Goal: Contribute content

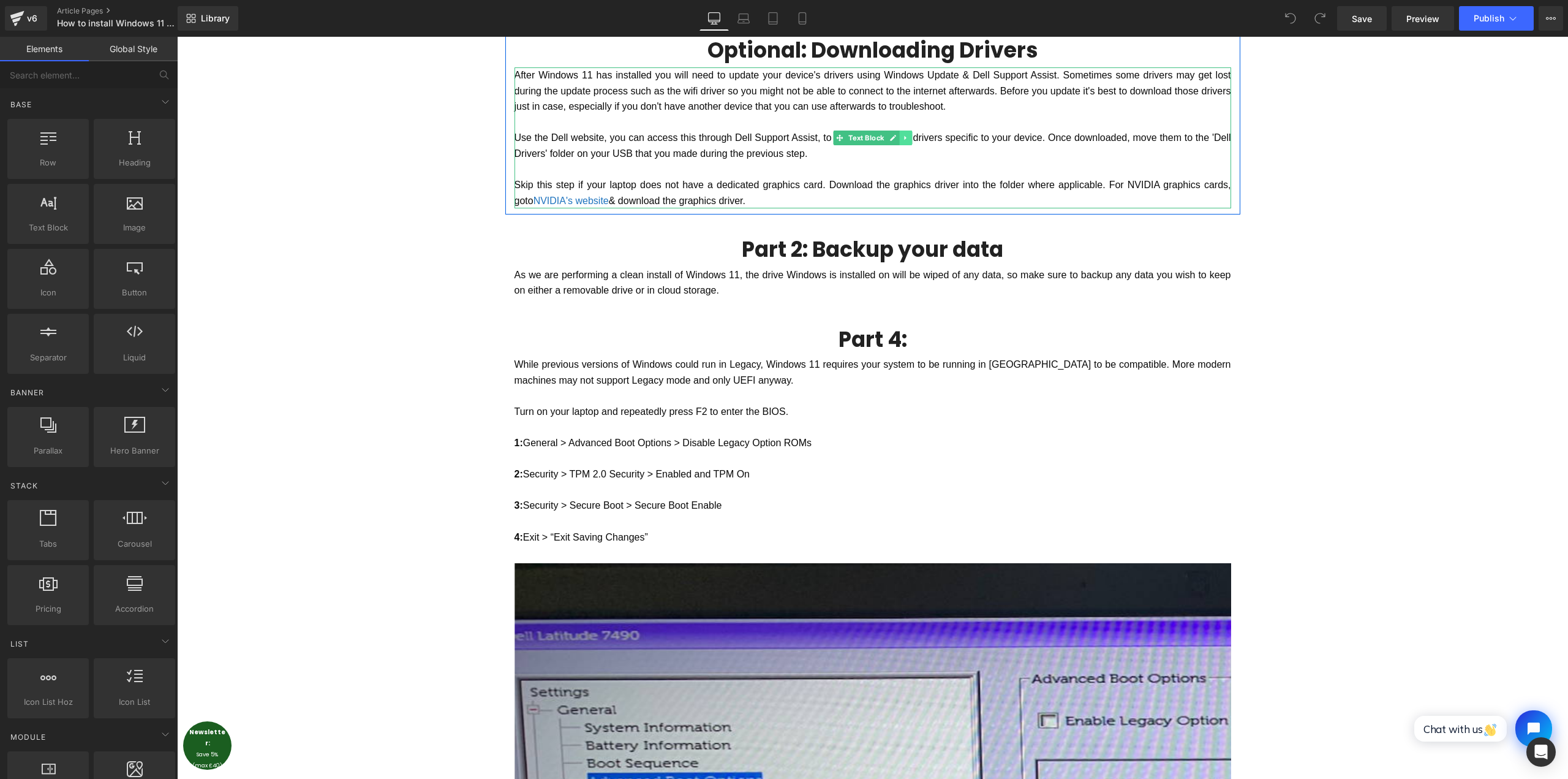
scroll to position [1532, 0]
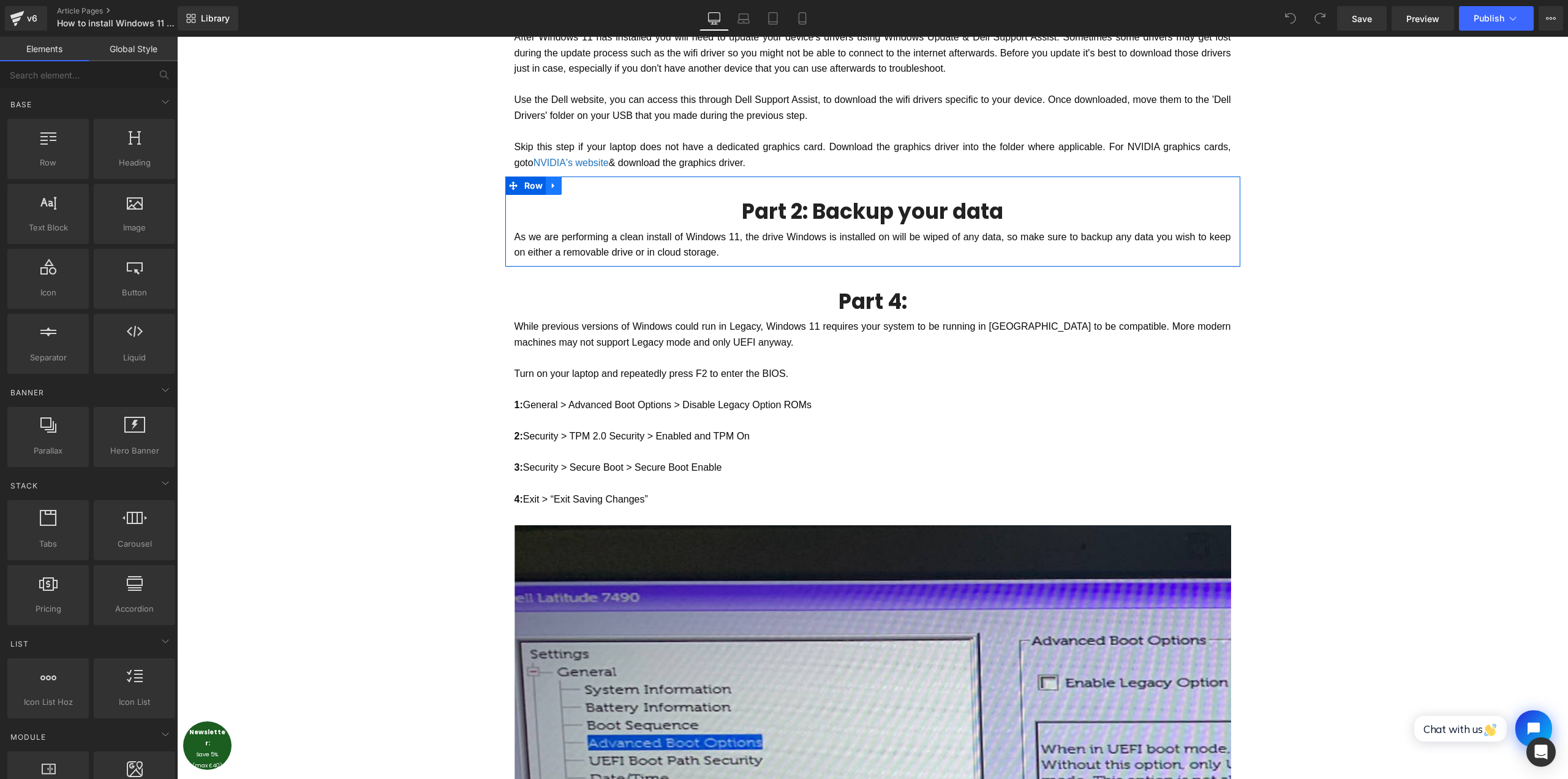
click at [552, 186] on icon at bounding box center [552, 186] width 2 height 5
click at [566, 187] on icon at bounding box center [569, 185] width 8 height 8
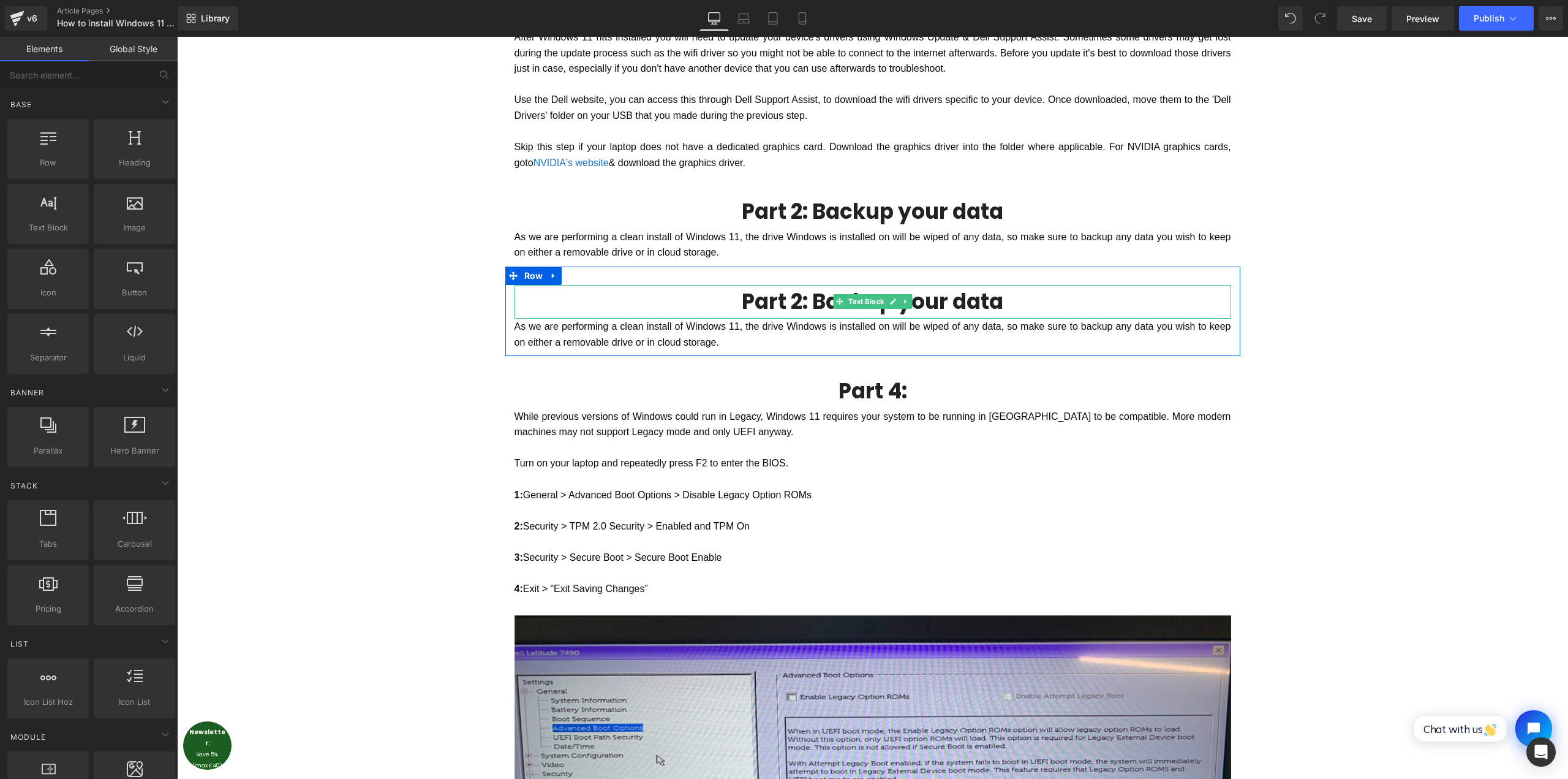
click at [814, 300] on h3 "Part 2: Backup your data" at bounding box center [873, 301] width 717 height 34
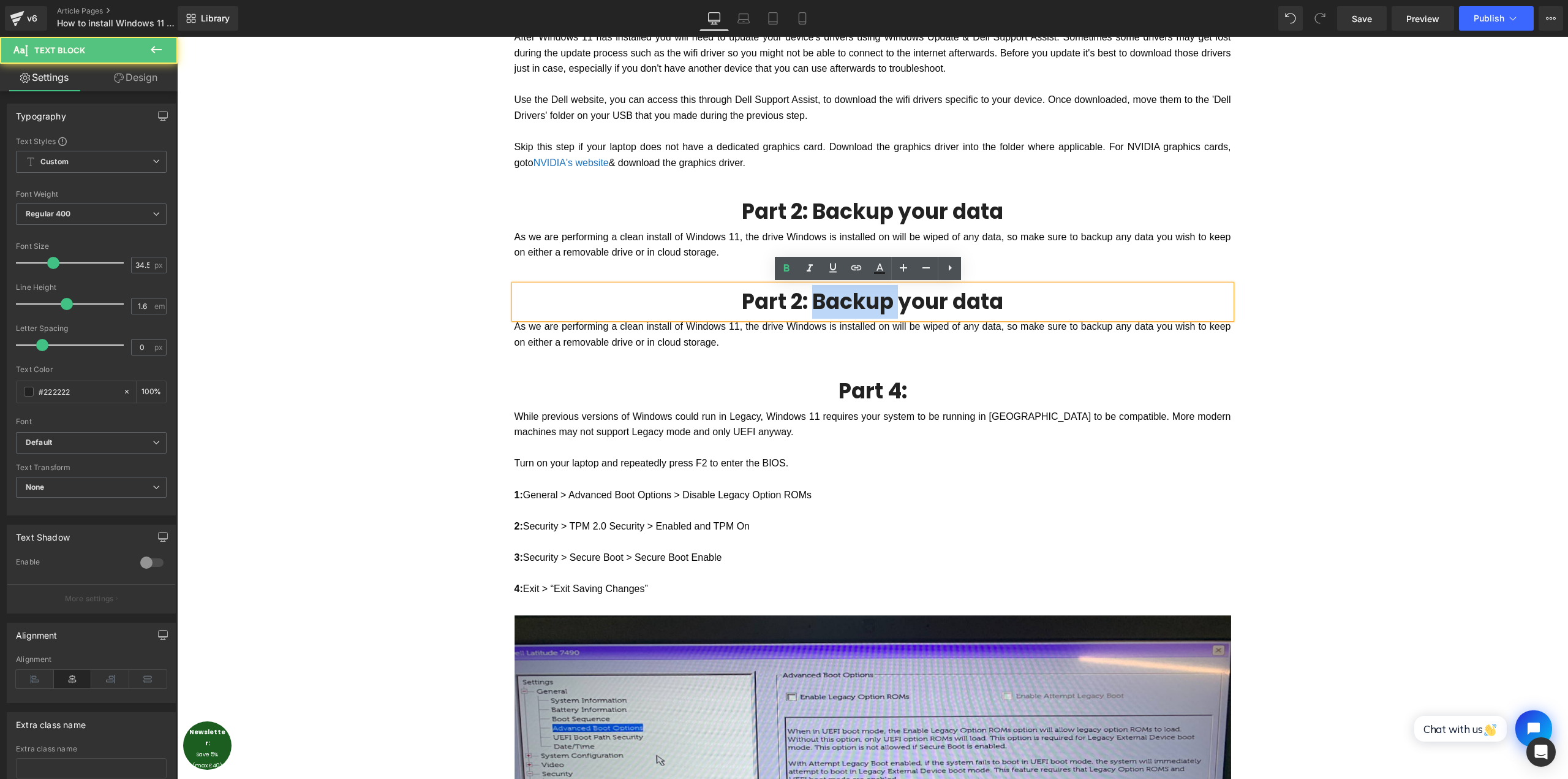
click at [814, 300] on h3 "Part 2: Backup your data" at bounding box center [873, 301] width 717 height 34
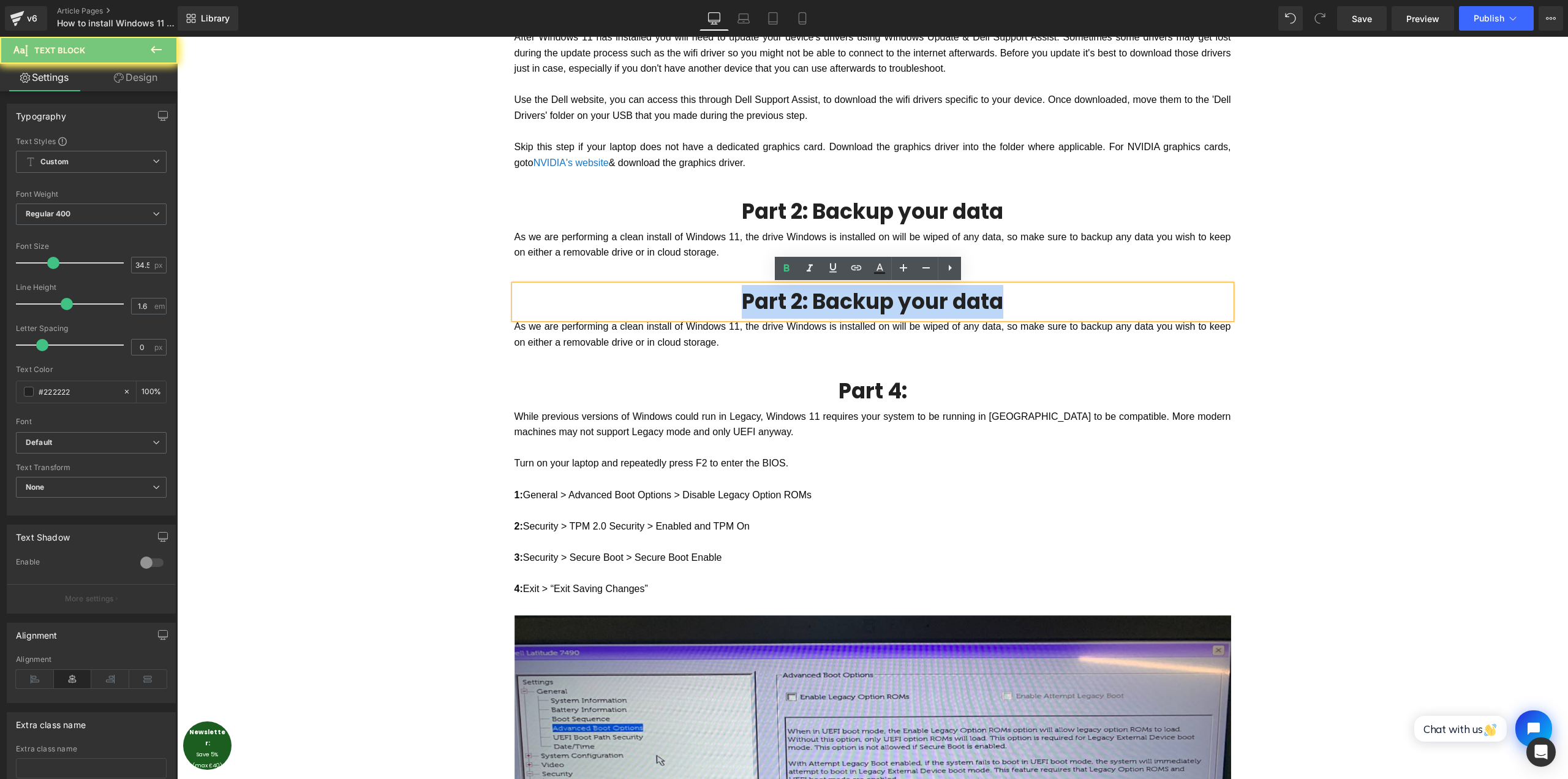
paste div
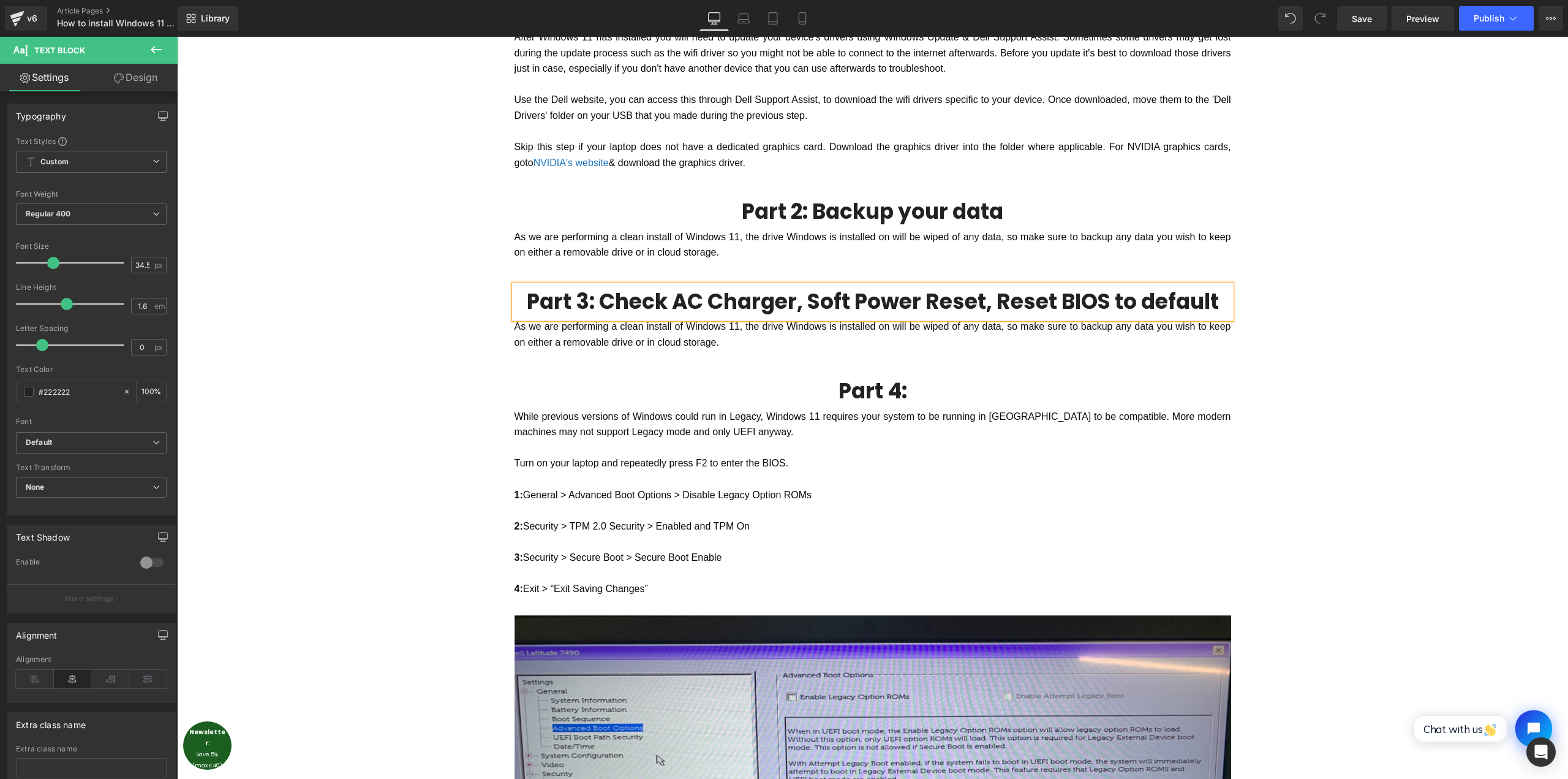
click at [668, 335] on p "As we are performing a clean install of Windows 11, the drive Windows is instal…" at bounding box center [873, 334] width 717 height 31
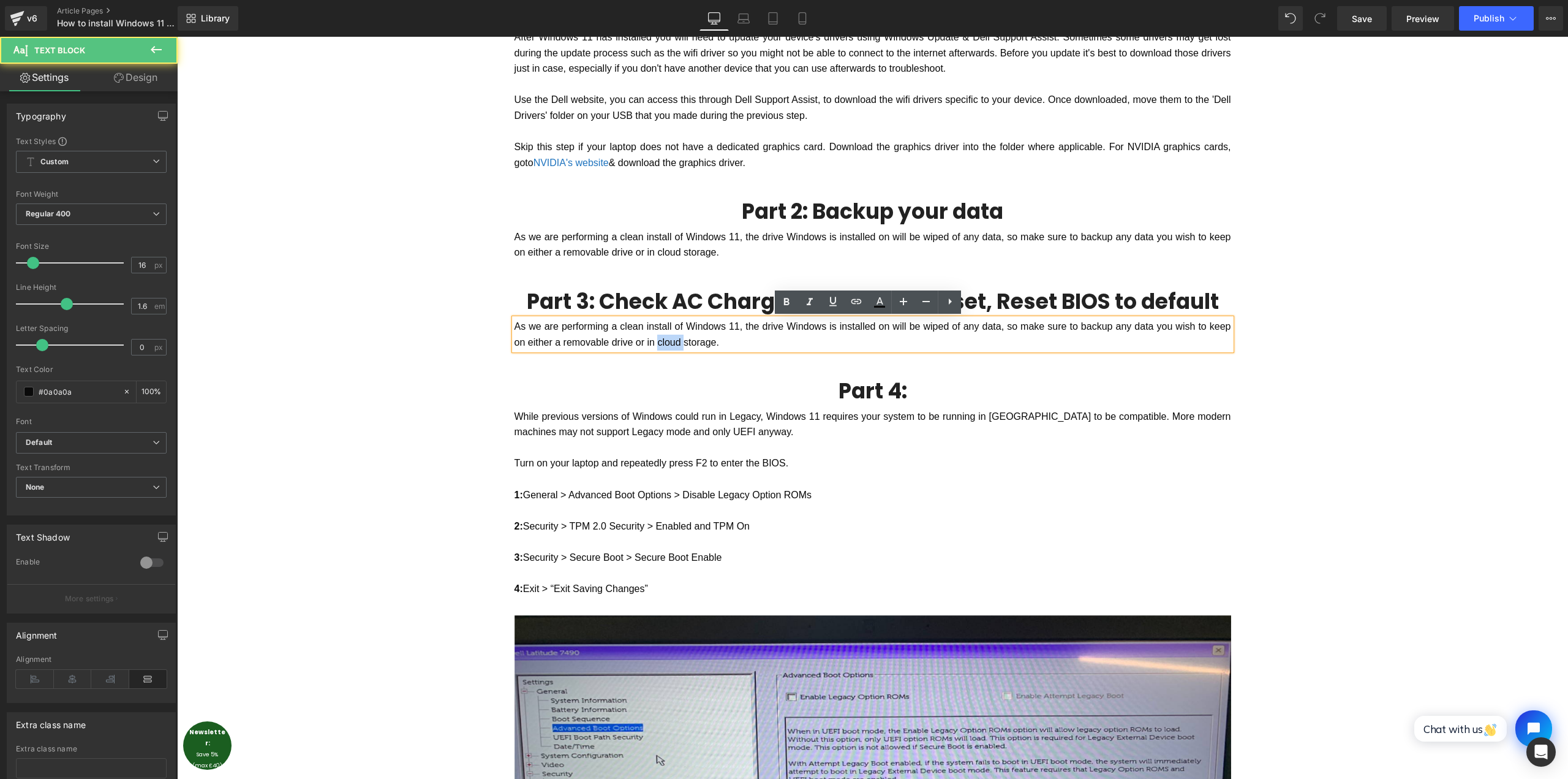
click at [668, 335] on p "As we are performing a clean install of Windows 11, the drive Windows is instal…" at bounding box center [873, 334] width 717 height 31
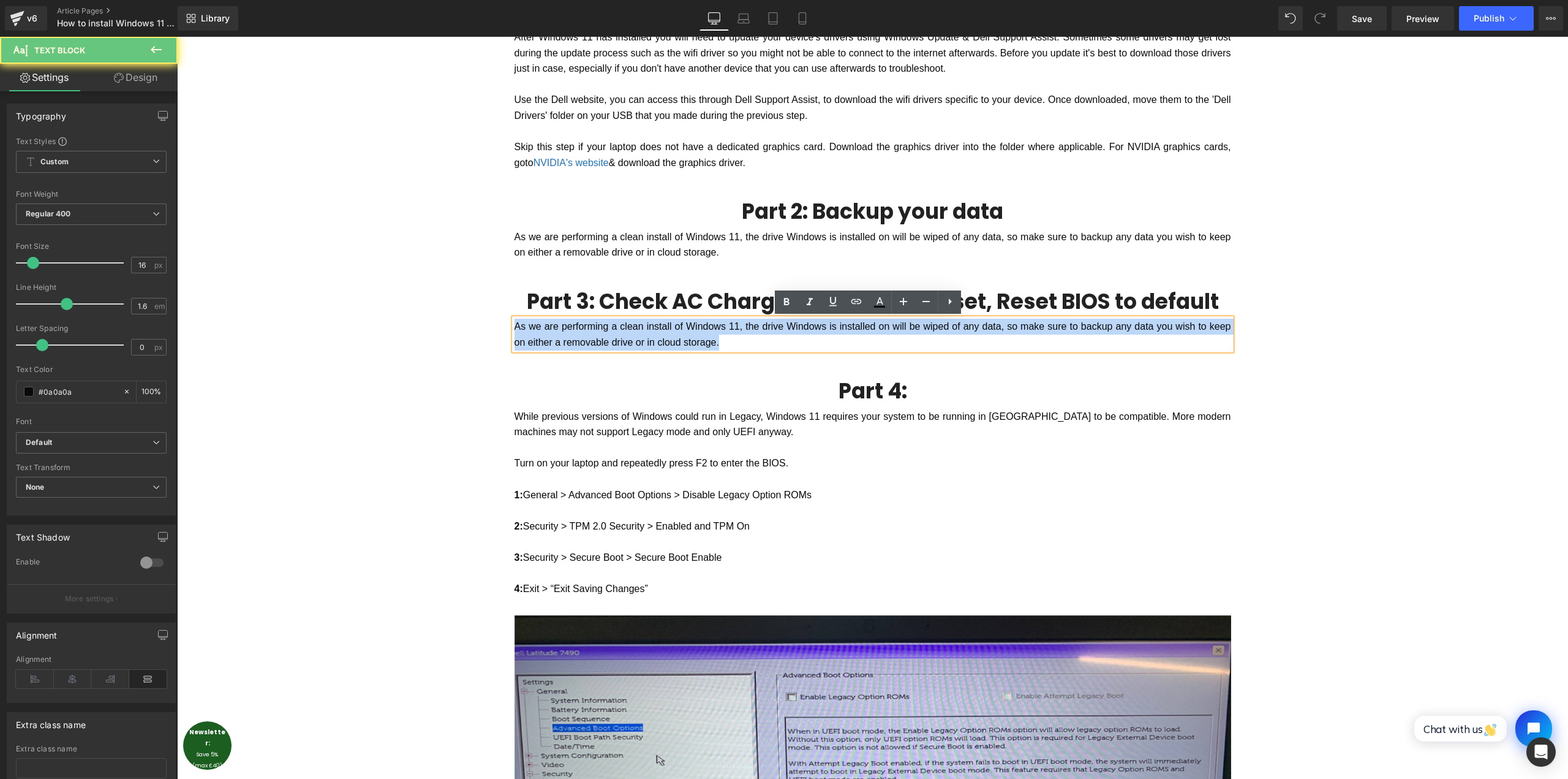
click at [668, 335] on p "As we are performing a clean install of Windows 11, the drive Windows is instal…" at bounding box center [873, 334] width 717 height 31
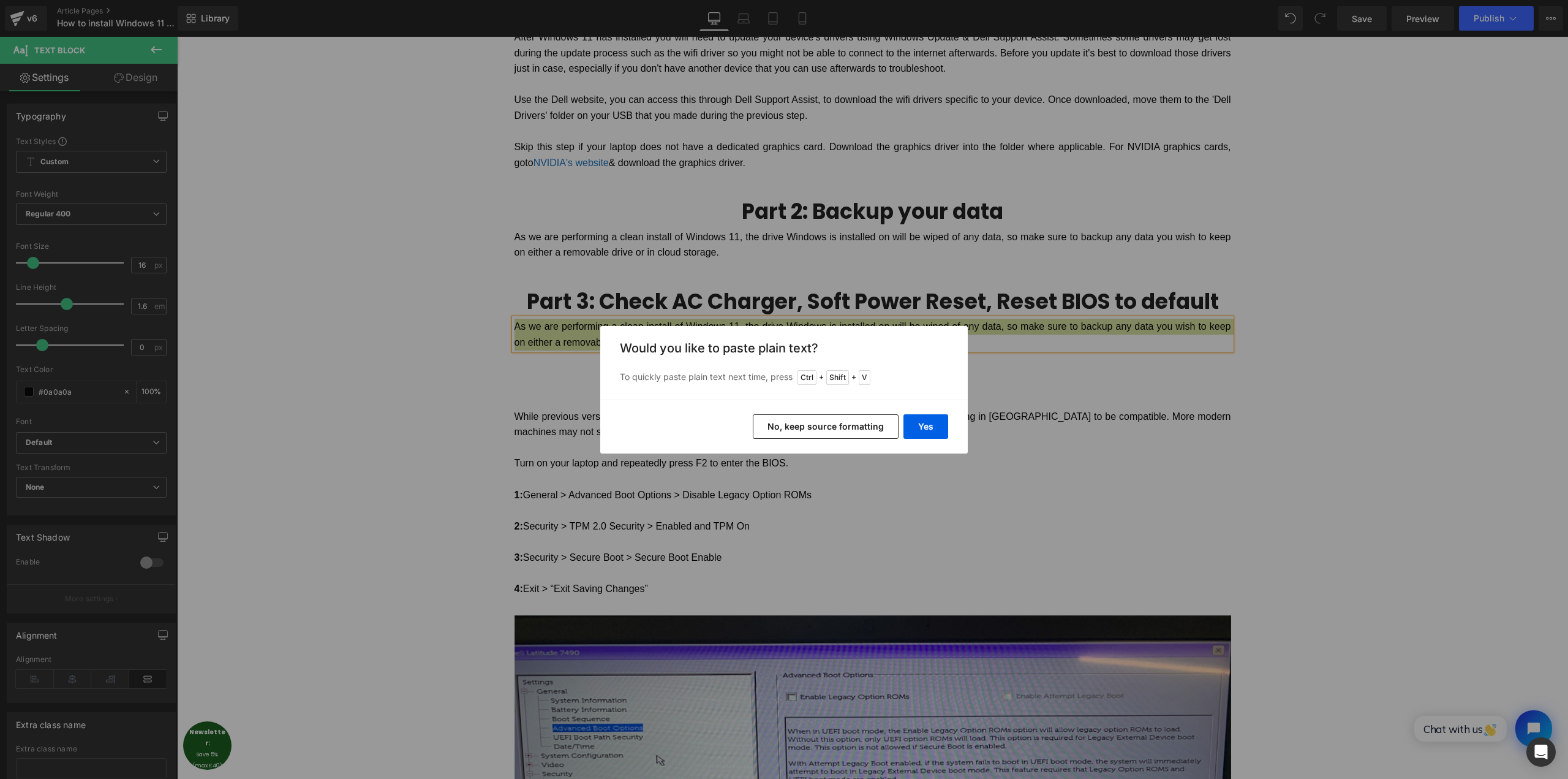
click at [843, 431] on button "No, keep source formatting" at bounding box center [825, 426] width 146 height 24
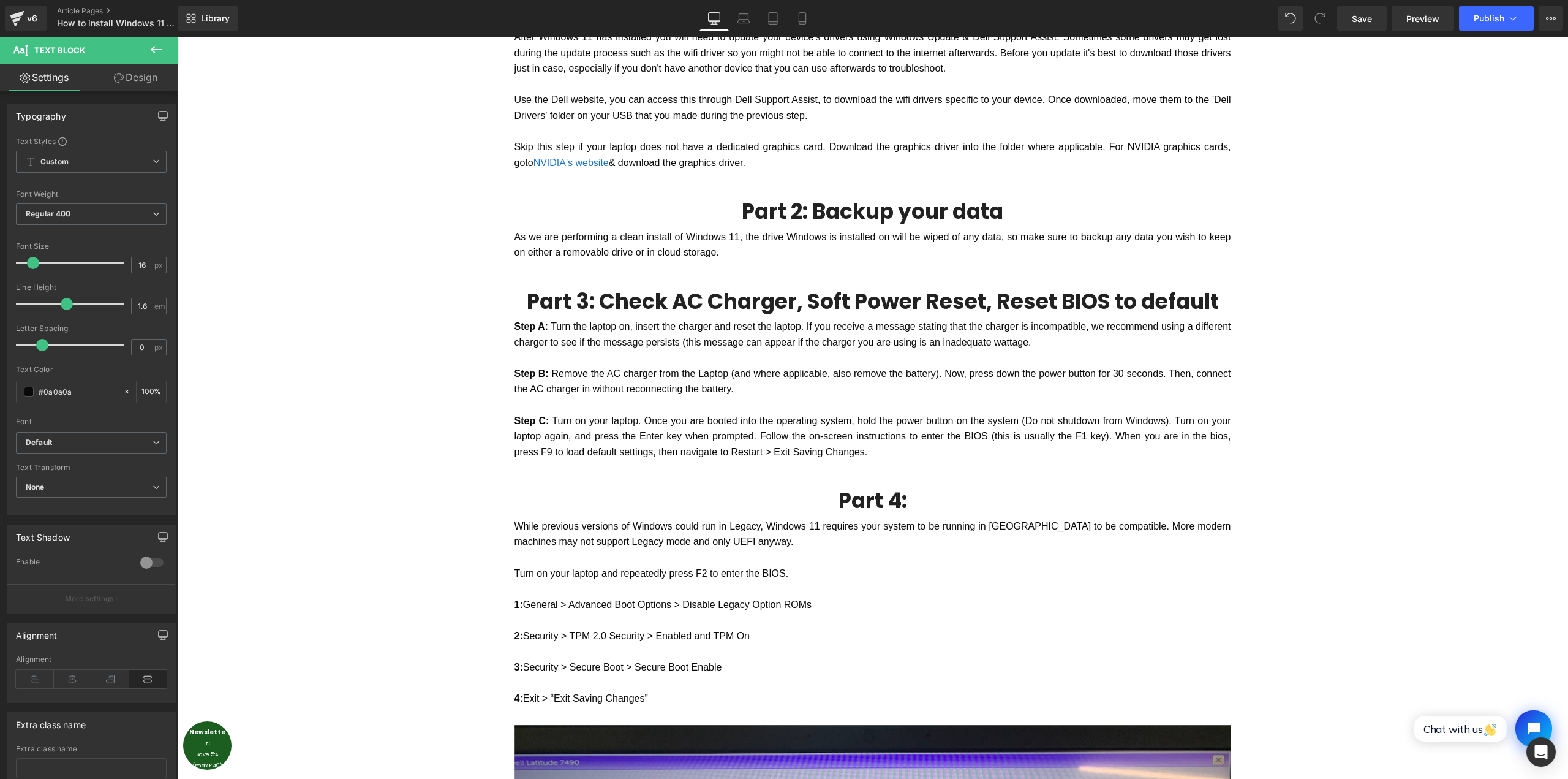
click at [1382, 360] on div "How to Install Windows 11 on a Dell laptop Heading Thinking of upgrading to Win…" at bounding box center [872, 362] width 1391 height 3357
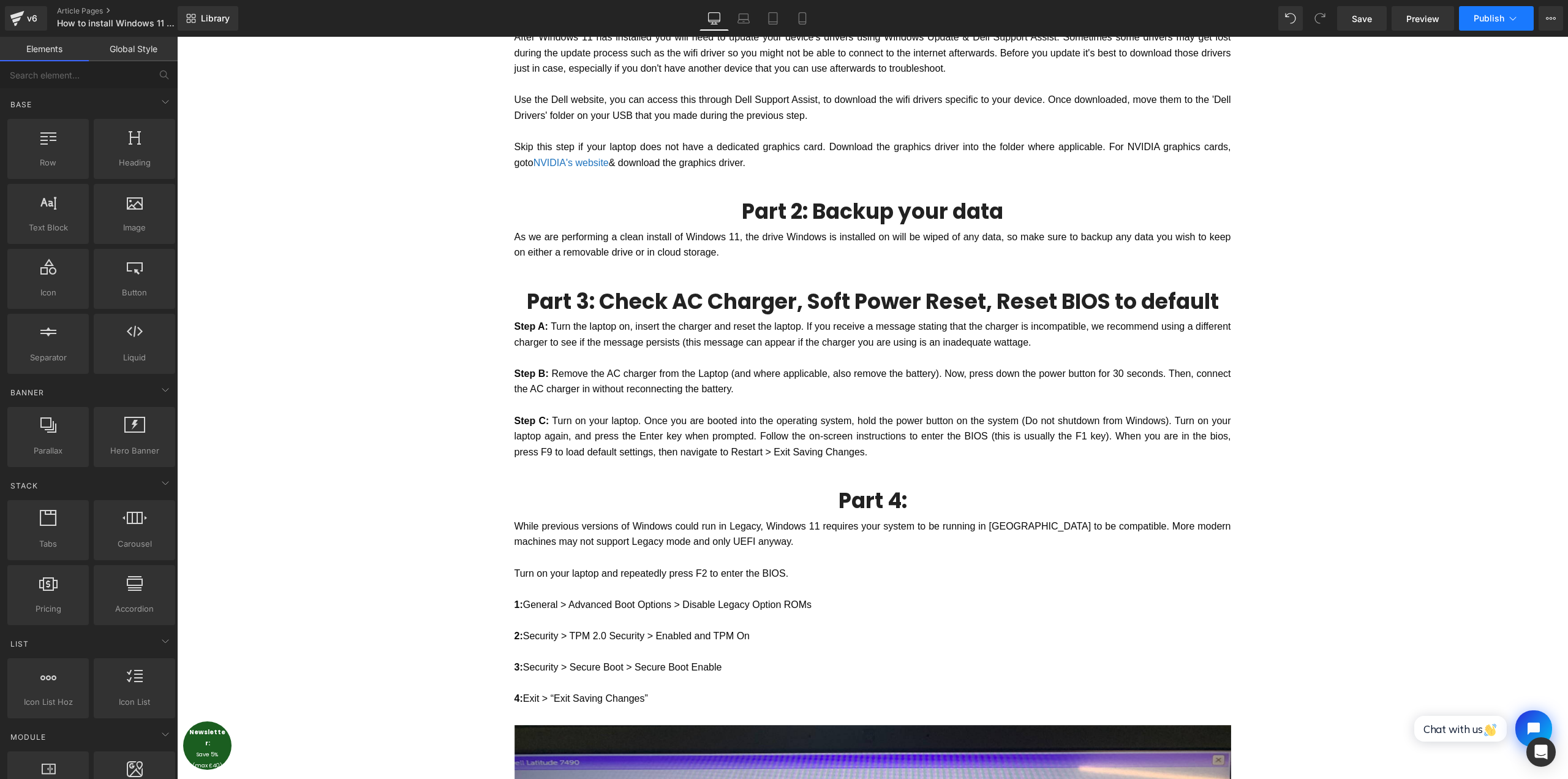
click at [1491, 21] on span "Publish" at bounding box center [1489, 18] width 31 height 10
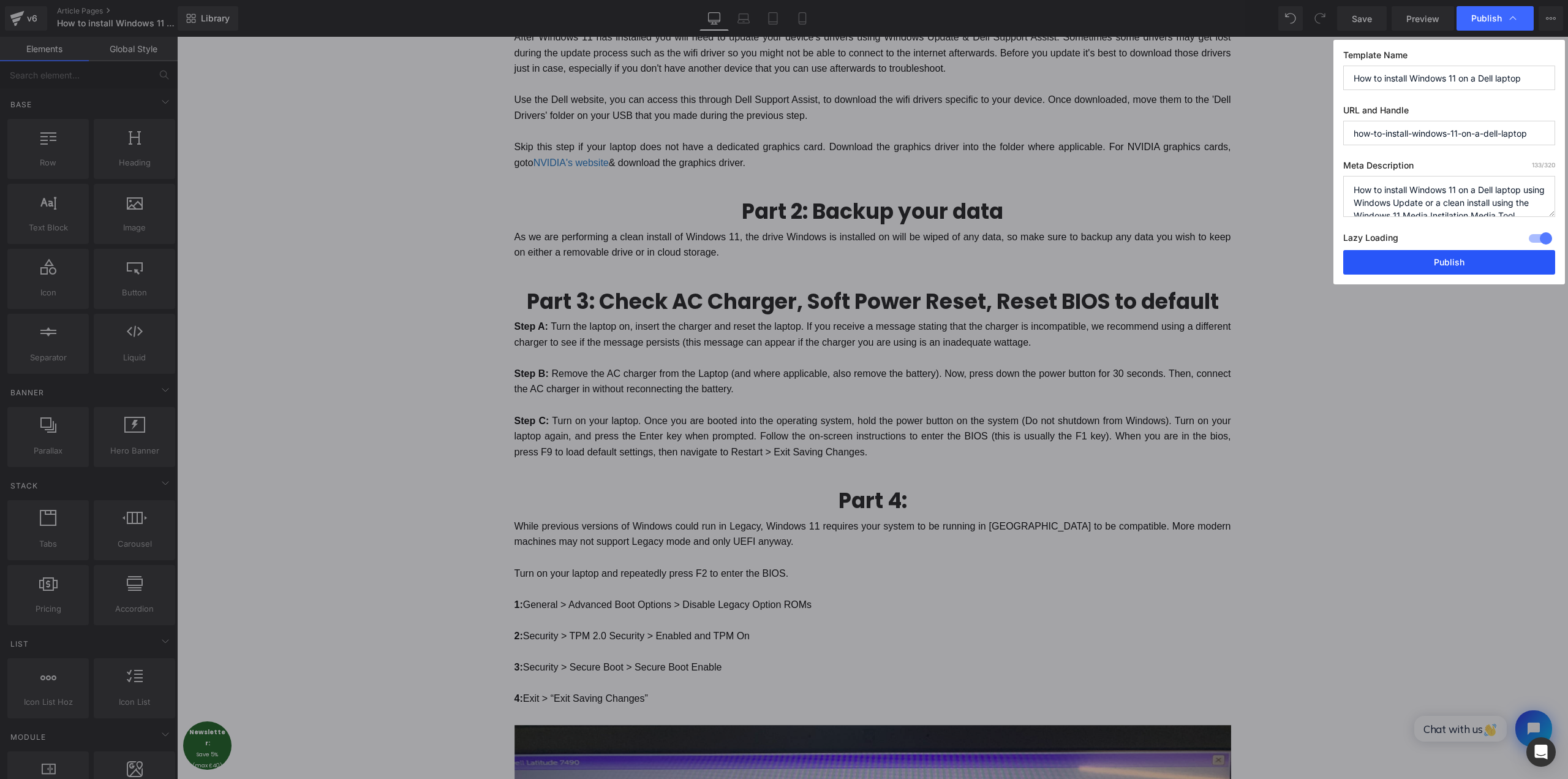
click at [1434, 263] on button "Publish" at bounding box center [1449, 262] width 212 height 24
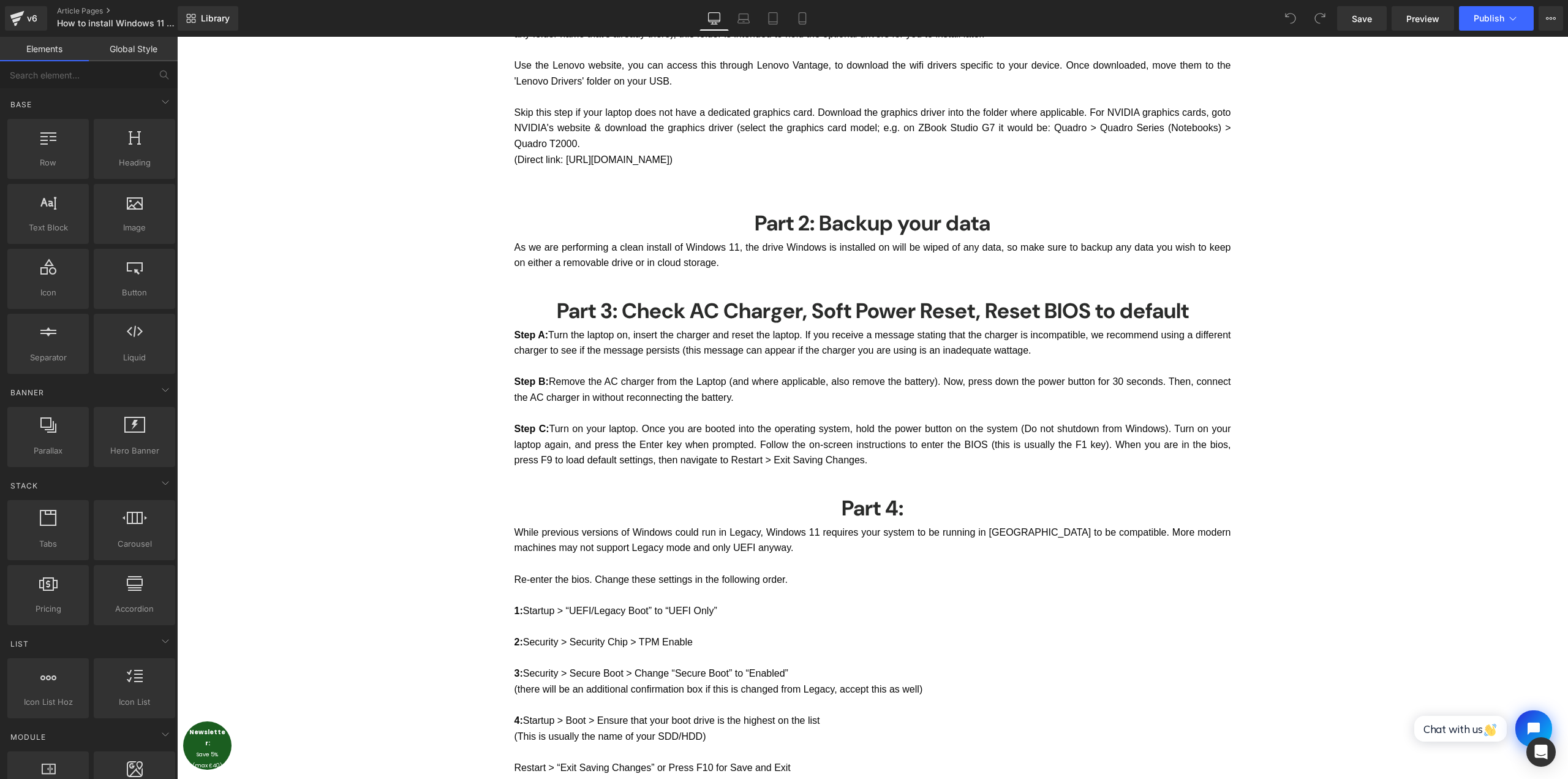
scroll to position [1654, 0]
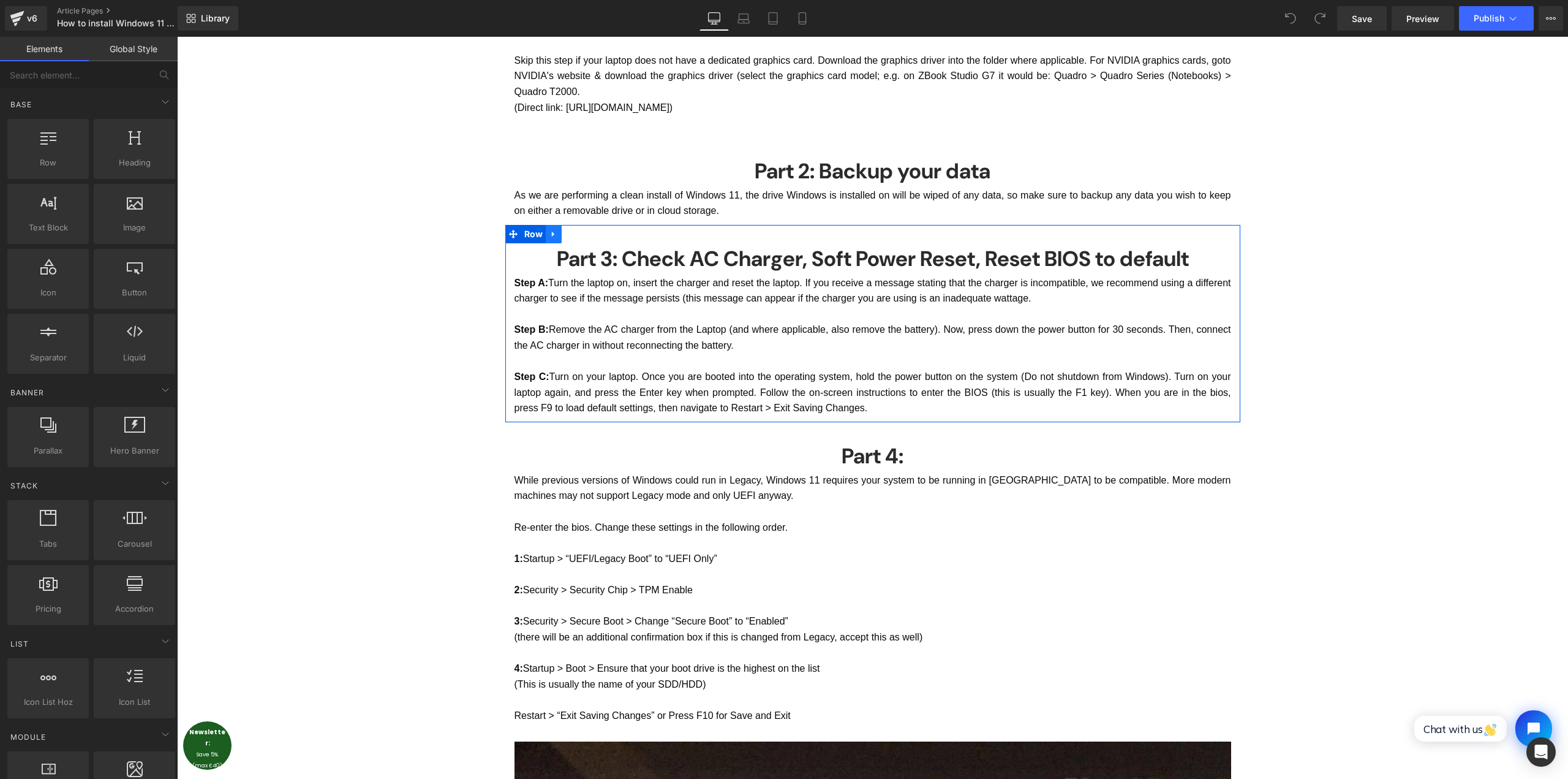
click at [549, 236] on icon at bounding box center [553, 234] width 8 height 9
click at [1351, 343] on div "How to Install Windows 11 on a Lenovo laptop Heading Thinking of upgrading to W…" at bounding box center [872, 541] width 1391 height 3960
click at [784, 264] on h3 "Part 3: Check AC Charger, Soft Power Reset, Reset BIOS to default" at bounding box center [873, 259] width 717 height 32
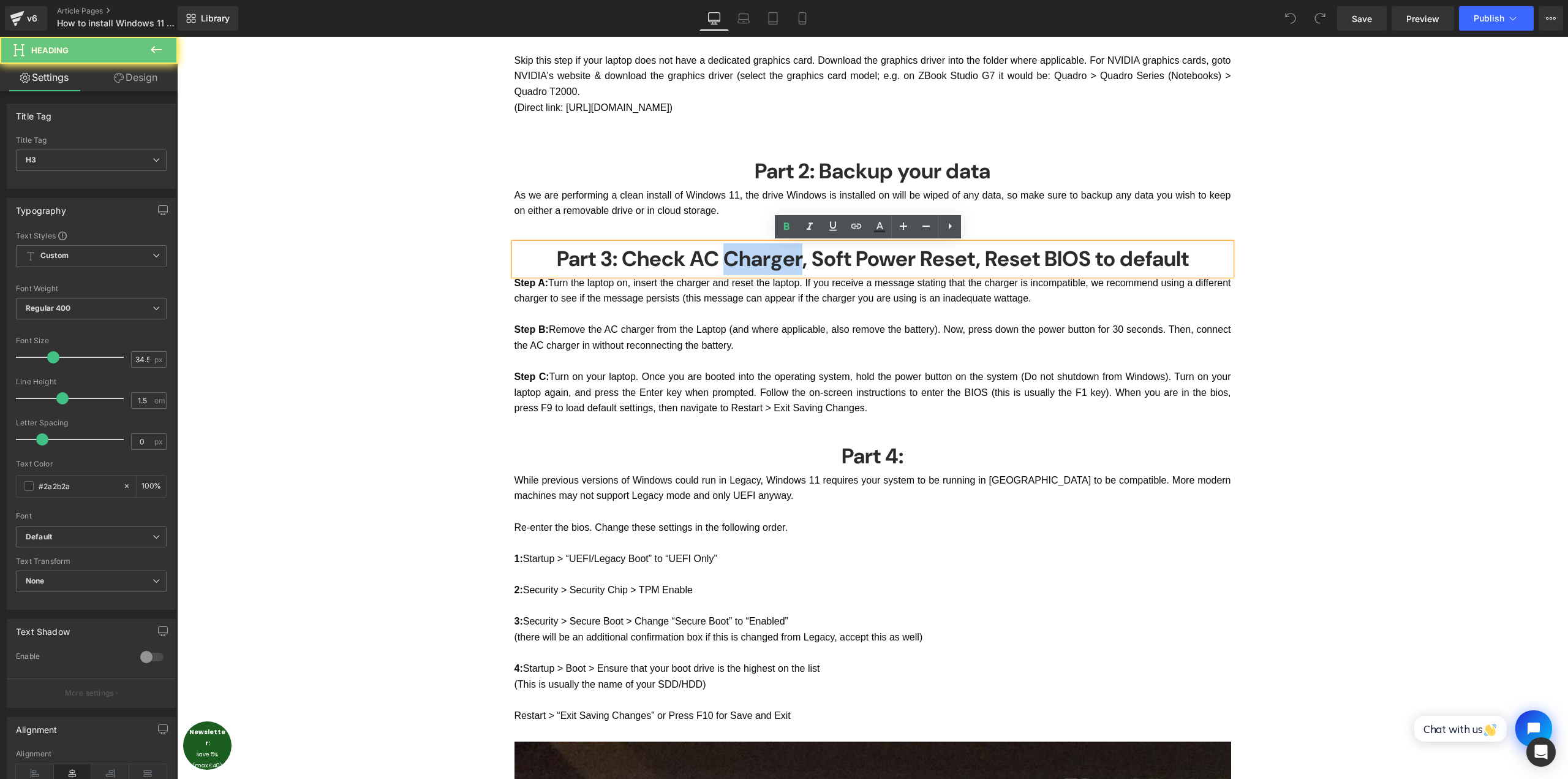
click at [784, 264] on h3 "Part 3: Check AC Charger, Soft Power Reset, Reset BIOS to default" at bounding box center [873, 259] width 717 height 32
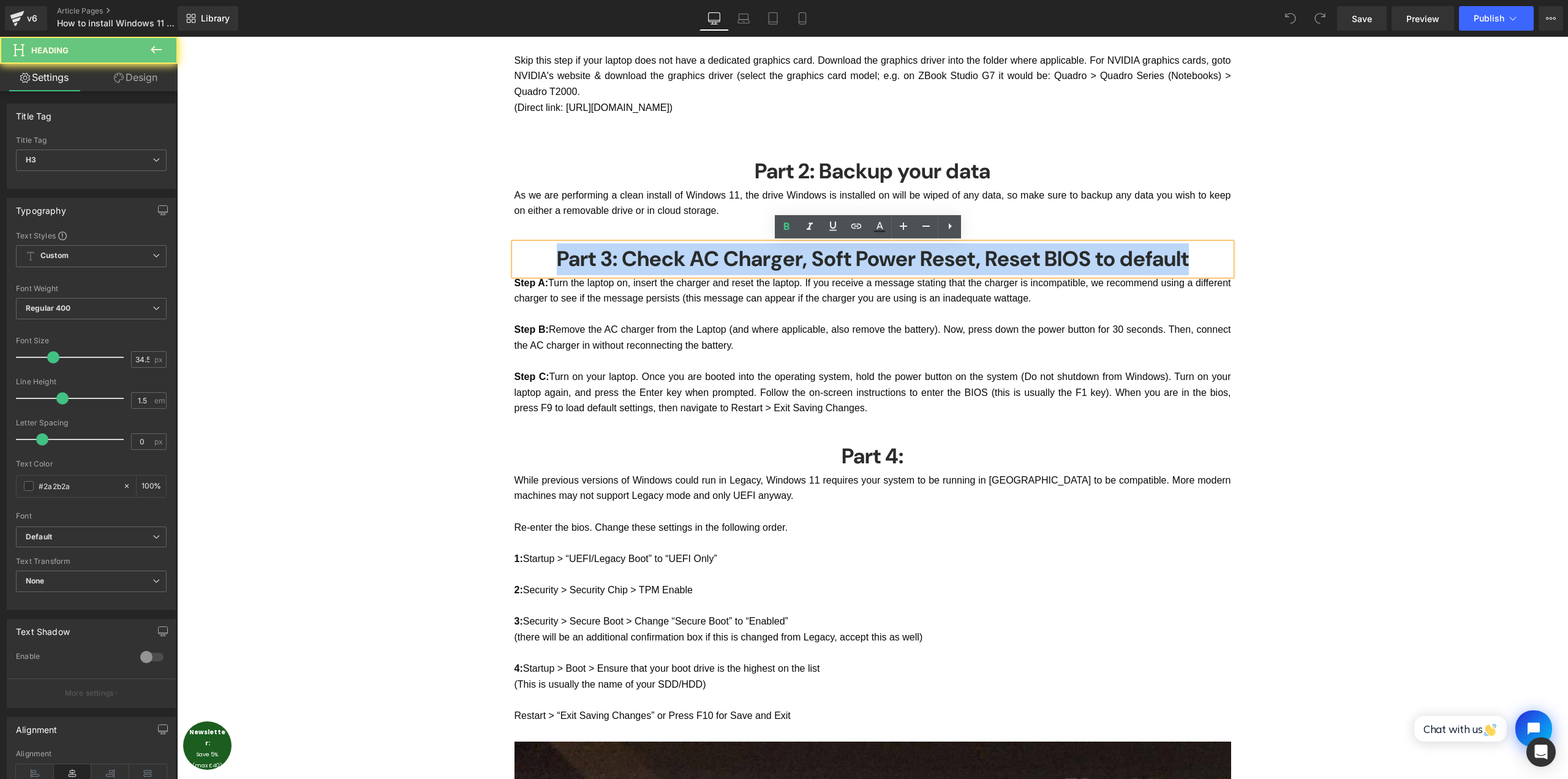
click at [784, 264] on h3 "Part 3: Check AC Charger, Soft Power Reset, Reset BIOS to default" at bounding box center [873, 259] width 717 height 32
copy h3 "Part 3: Check AC Charger, Soft Power Reset, Reset BIOS to default"
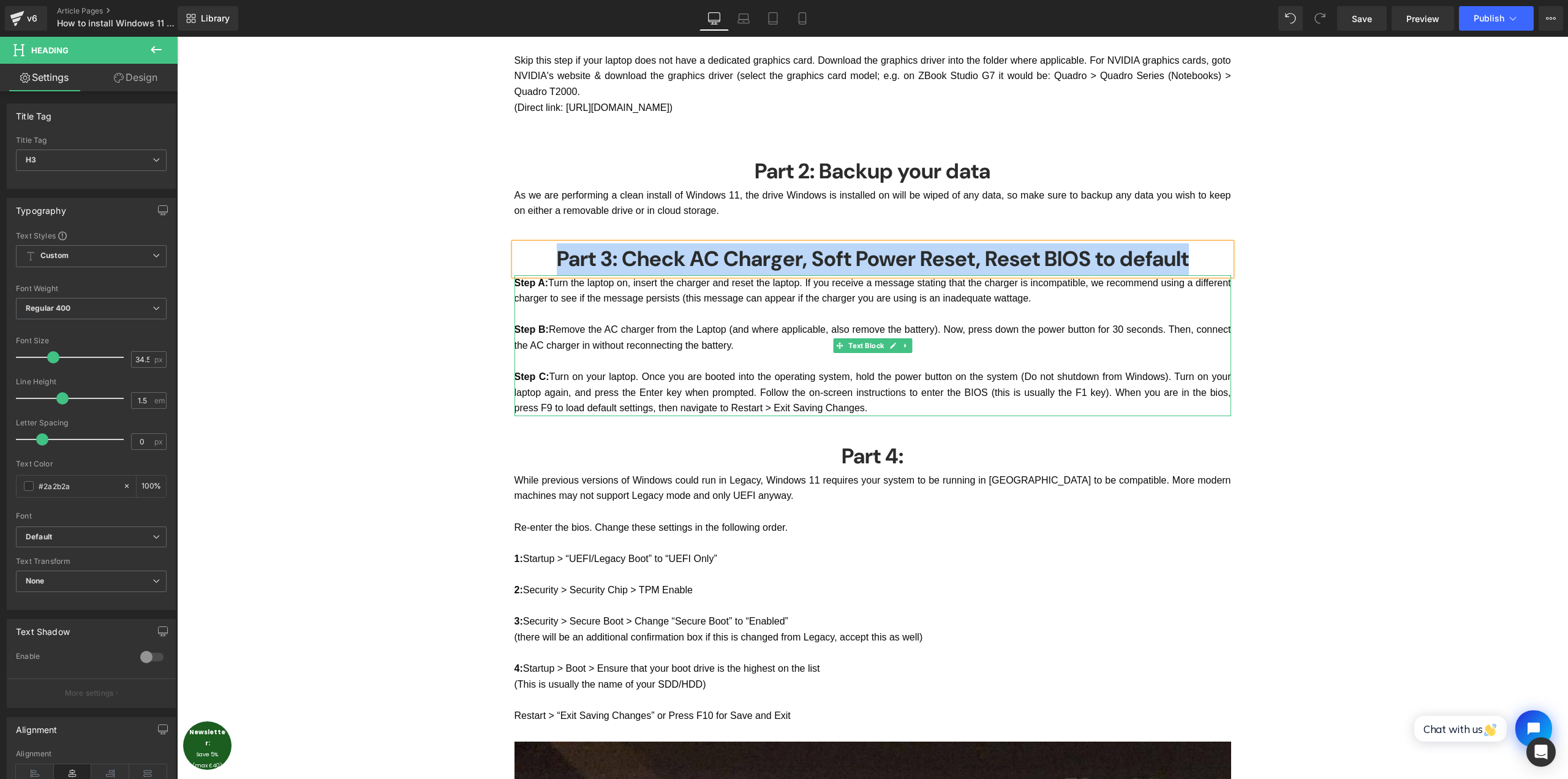
click at [742, 353] on p "Step B: Remove the AC charger from the Laptop (and where applicable, also remov…" at bounding box center [873, 337] width 717 height 31
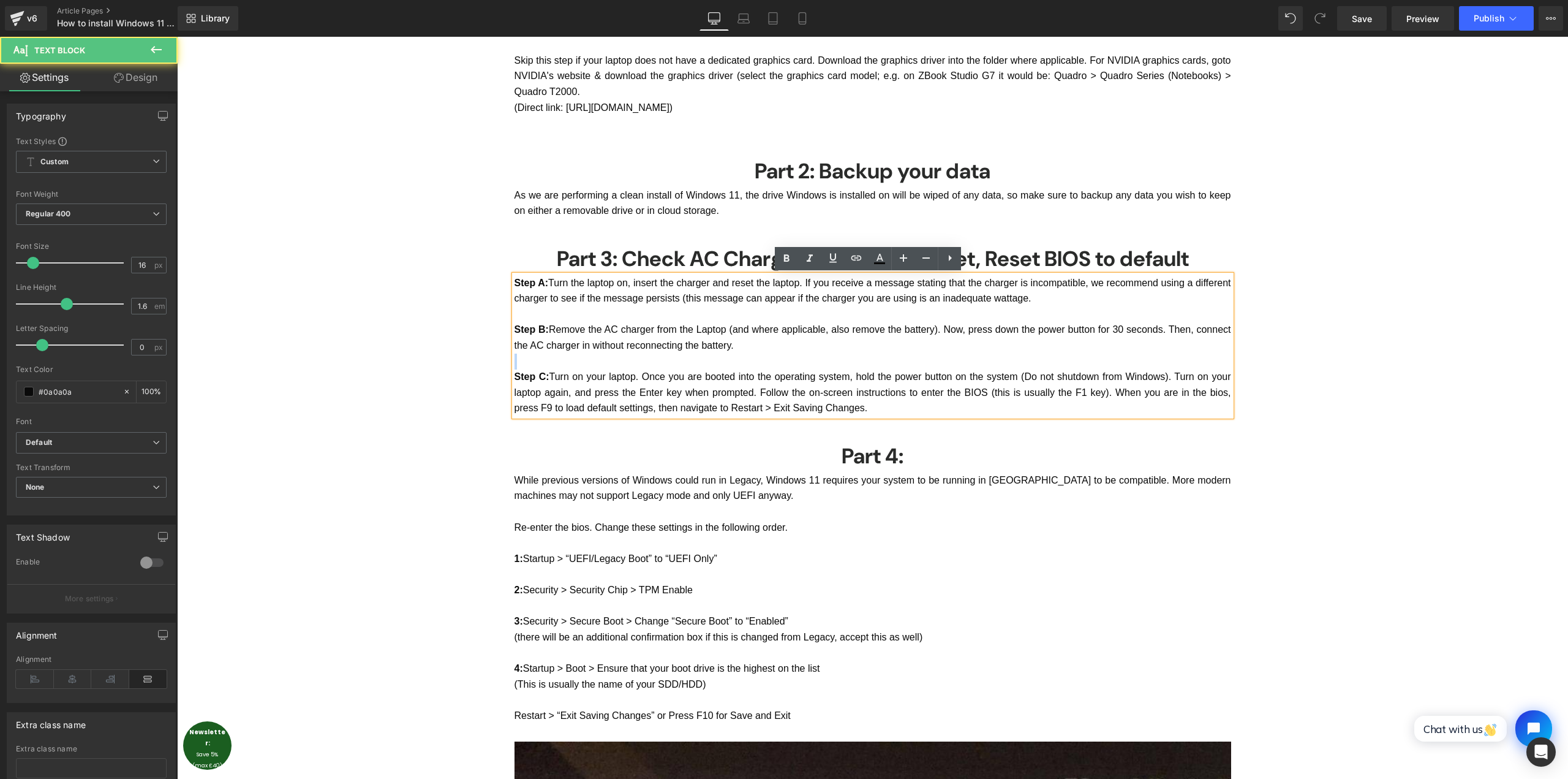
click at [742, 353] on p "Step B: Remove the AC charger from the Laptop (and where applicable, also remov…" at bounding box center [873, 337] width 717 height 31
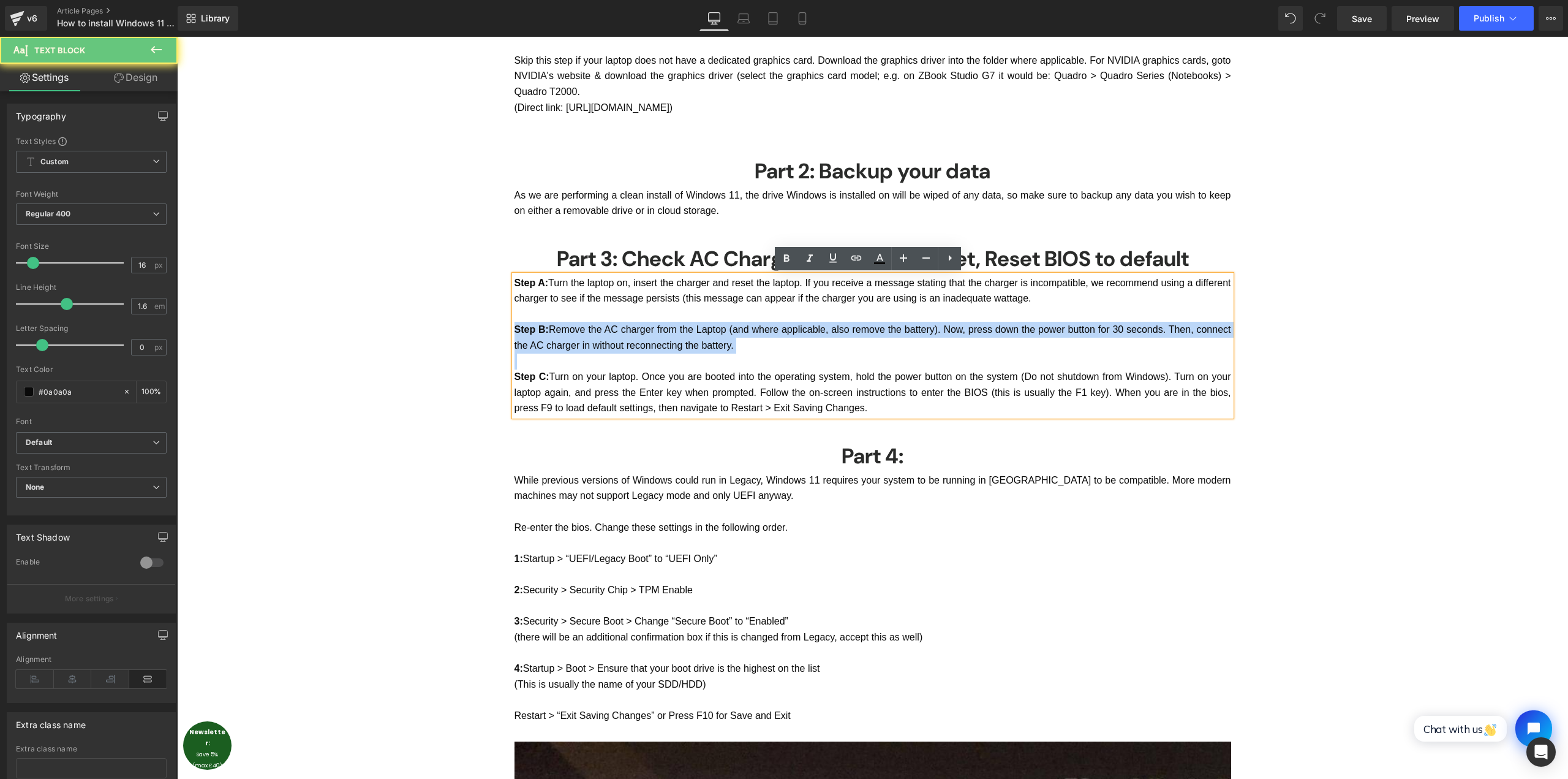
click at [742, 353] on p "Step B: Remove the AC charger from the Laptop (and where applicable, also remov…" at bounding box center [873, 337] width 717 height 31
copy div "Step A: Turn the laptop on, insert the charger and reset the laptop. If you rec…"
click at [912, 265] on h3 "Part 3: Check AC Charger, Soft Power Reset, Reset BIOS to default" at bounding box center [873, 259] width 717 height 32
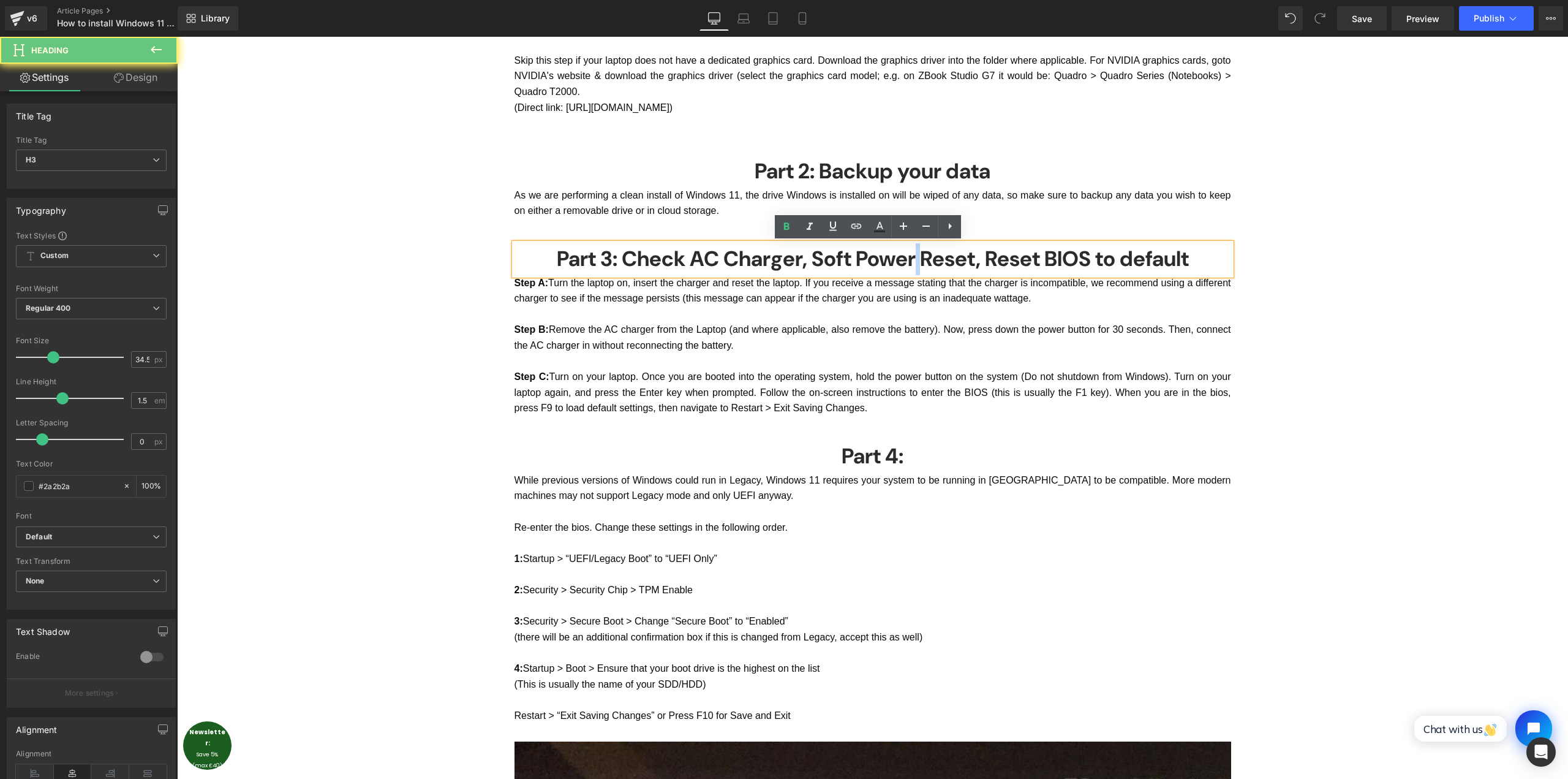
click at [912, 265] on h3 "Part 3: Check AC Charger, Soft Power Reset, Reset BIOS to default" at bounding box center [873, 259] width 717 height 32
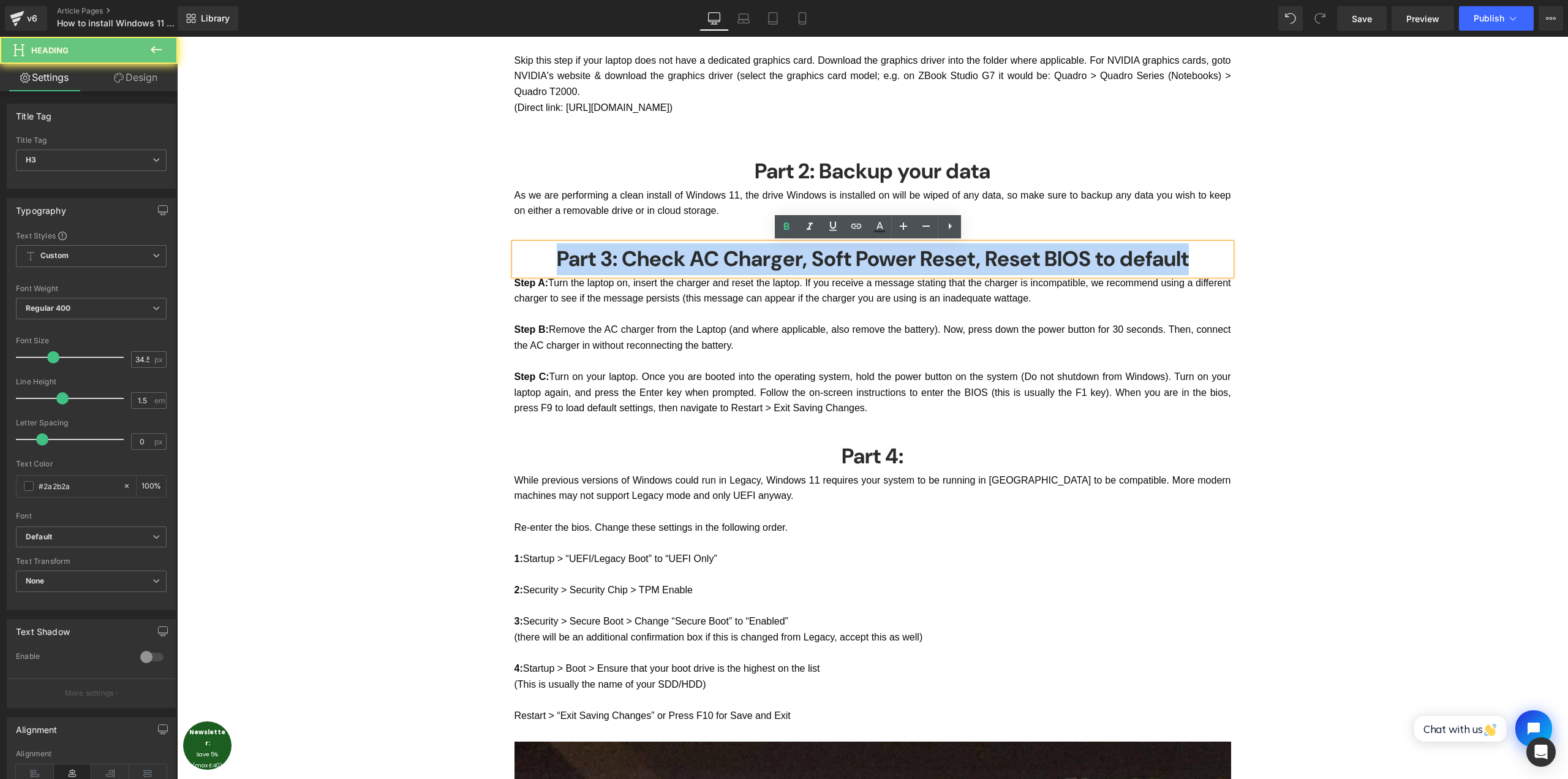
click at [912, 265] on h3 "Part 3: Check AC Charger, Soft Power Reset, Reset BIOS to default" at bounding box center [873, 259] width 717 height 32
copy h3 "Part 3: Check AC Charger, Soft Power Reset, Reset BIOS to default"
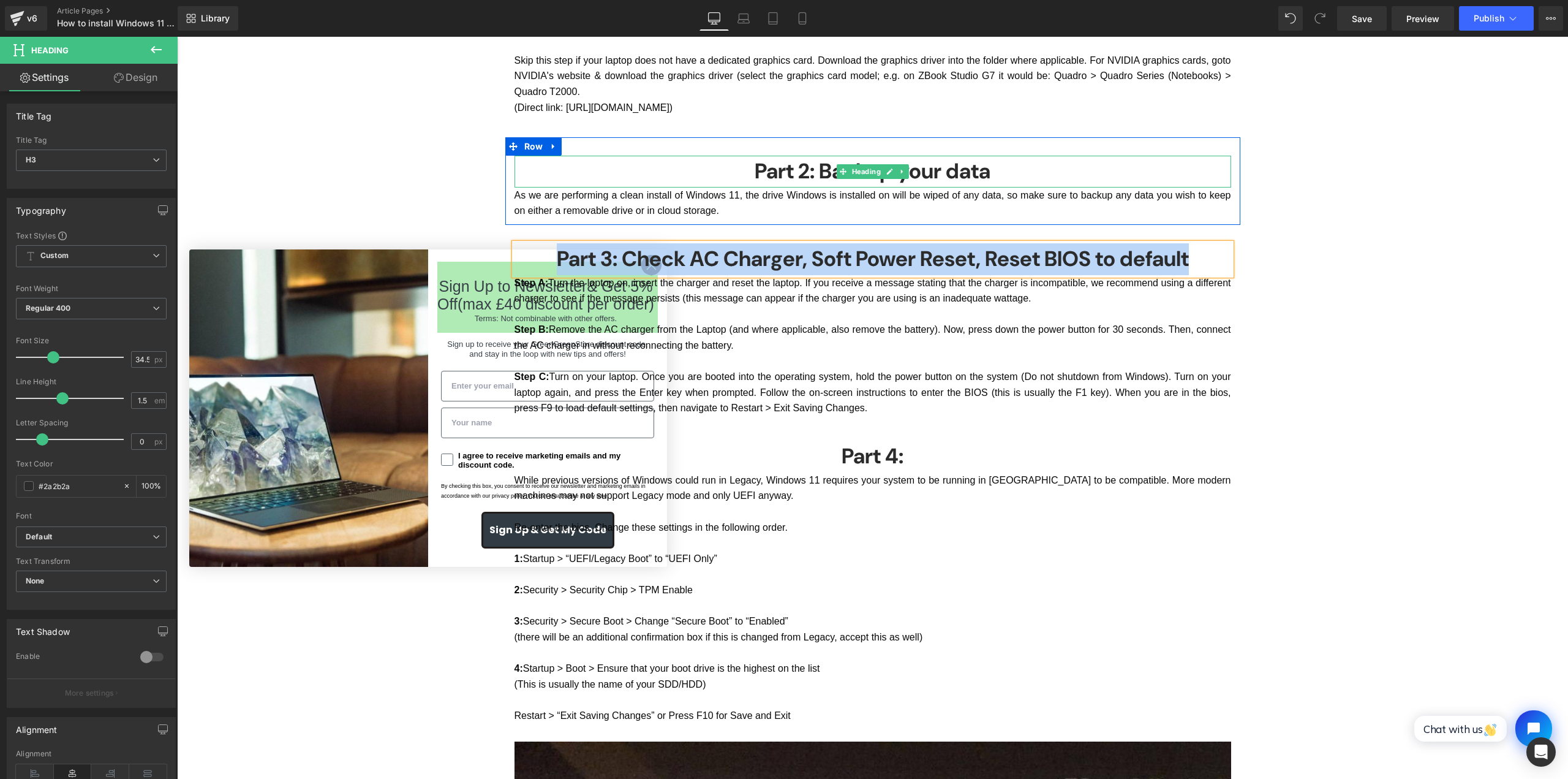
click at [954, 171] on h3 "Part 2: Backup your data" at bounding box center [873, 171] width 717 height 32
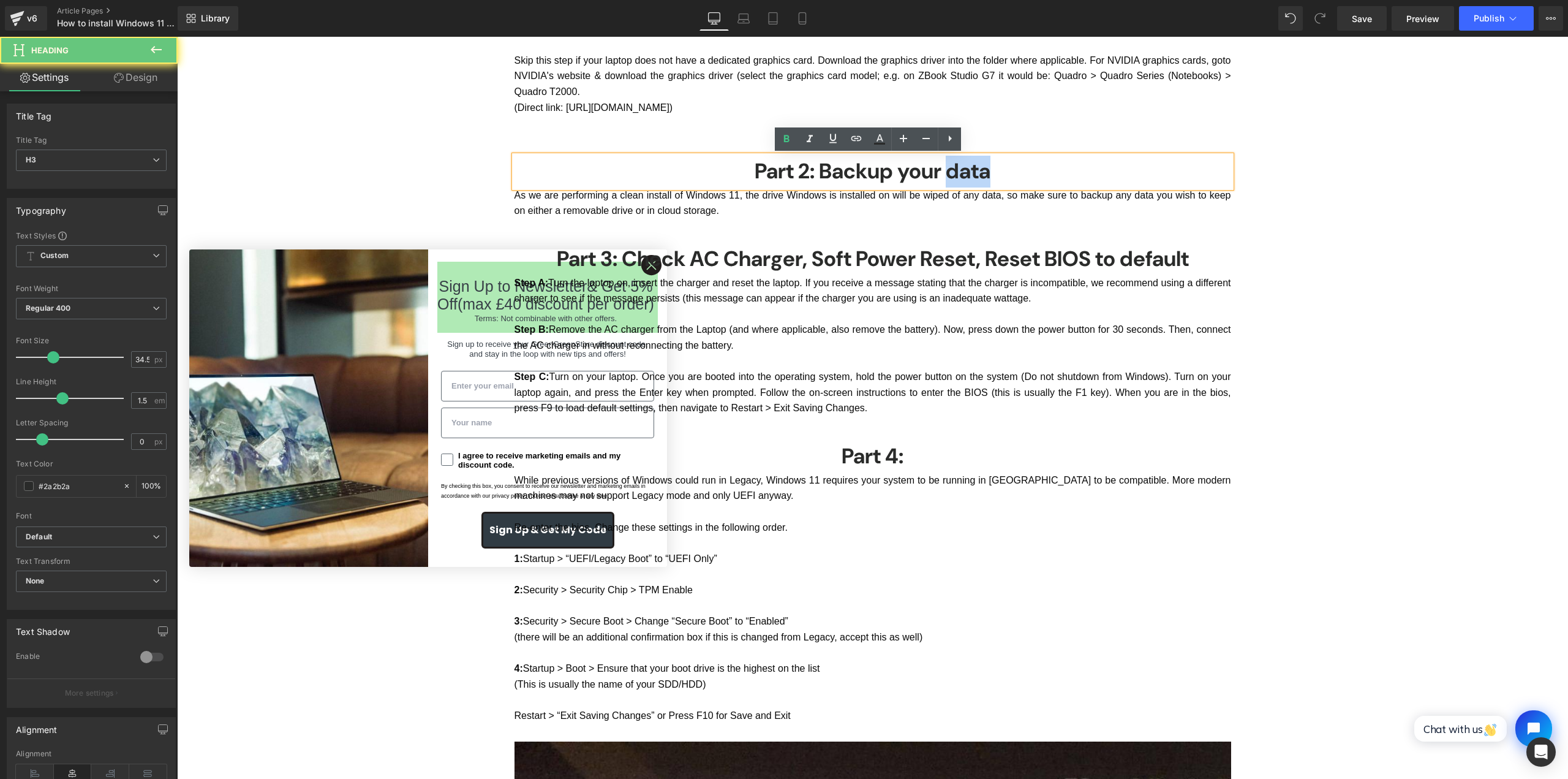
click at [954, 171] on h3 "Part 2: Backup your data" at bounding box center [873, 171] width 717 height 32
copy h3 "Part 2: Backup your data"
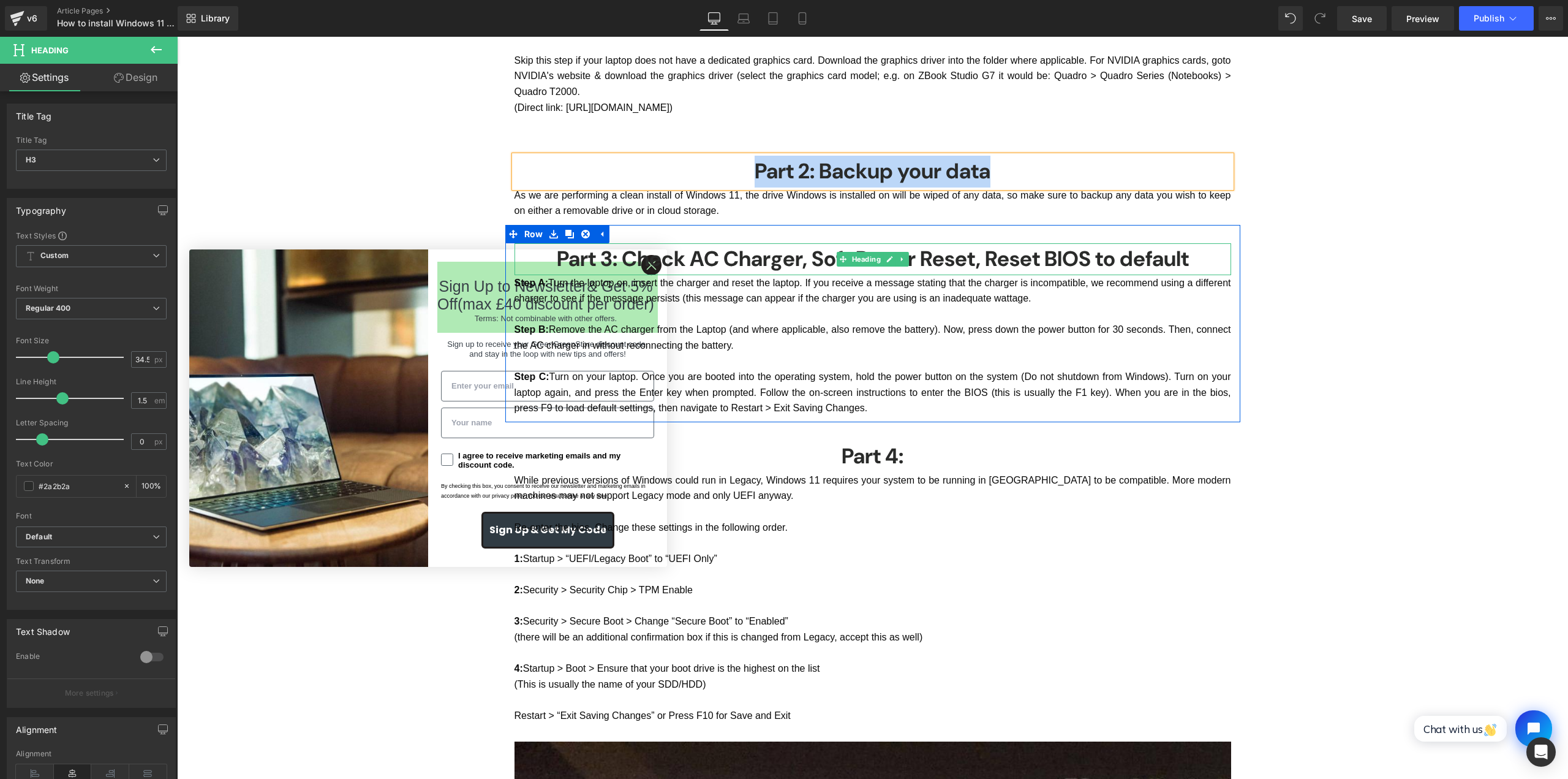
click at [1093, 252] on h3 "Part 3: Check AC Charger, Soft Power Reset, Reset BIOS to default" at bounding box center [873, 259] width 717 height 32
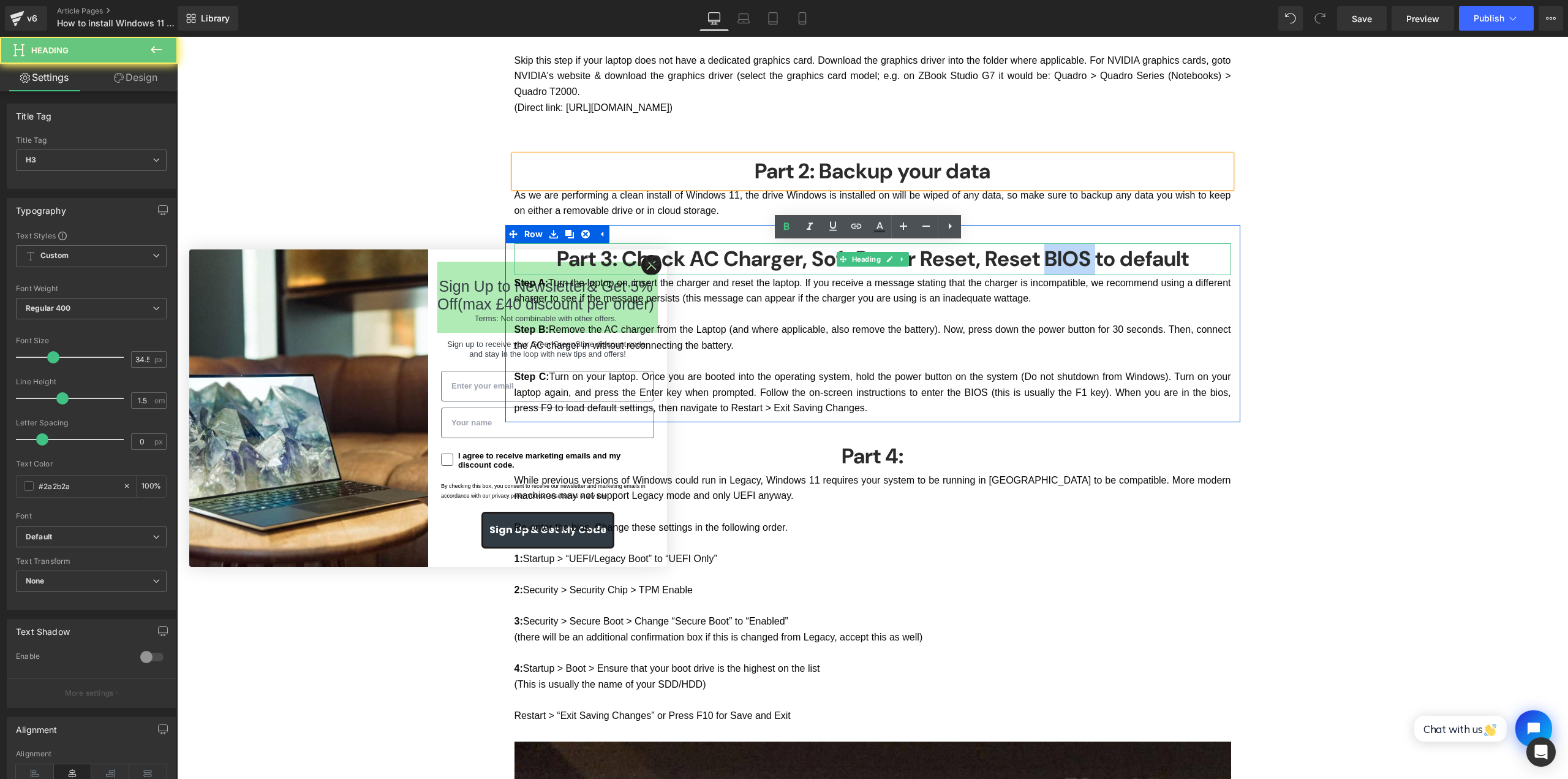
click at [1093, 252] on h3 "Part 3: Check AC Charger, Soft Power Reset, Reset BIOS to default" at bounding box center [873, 259] width 717 height 32
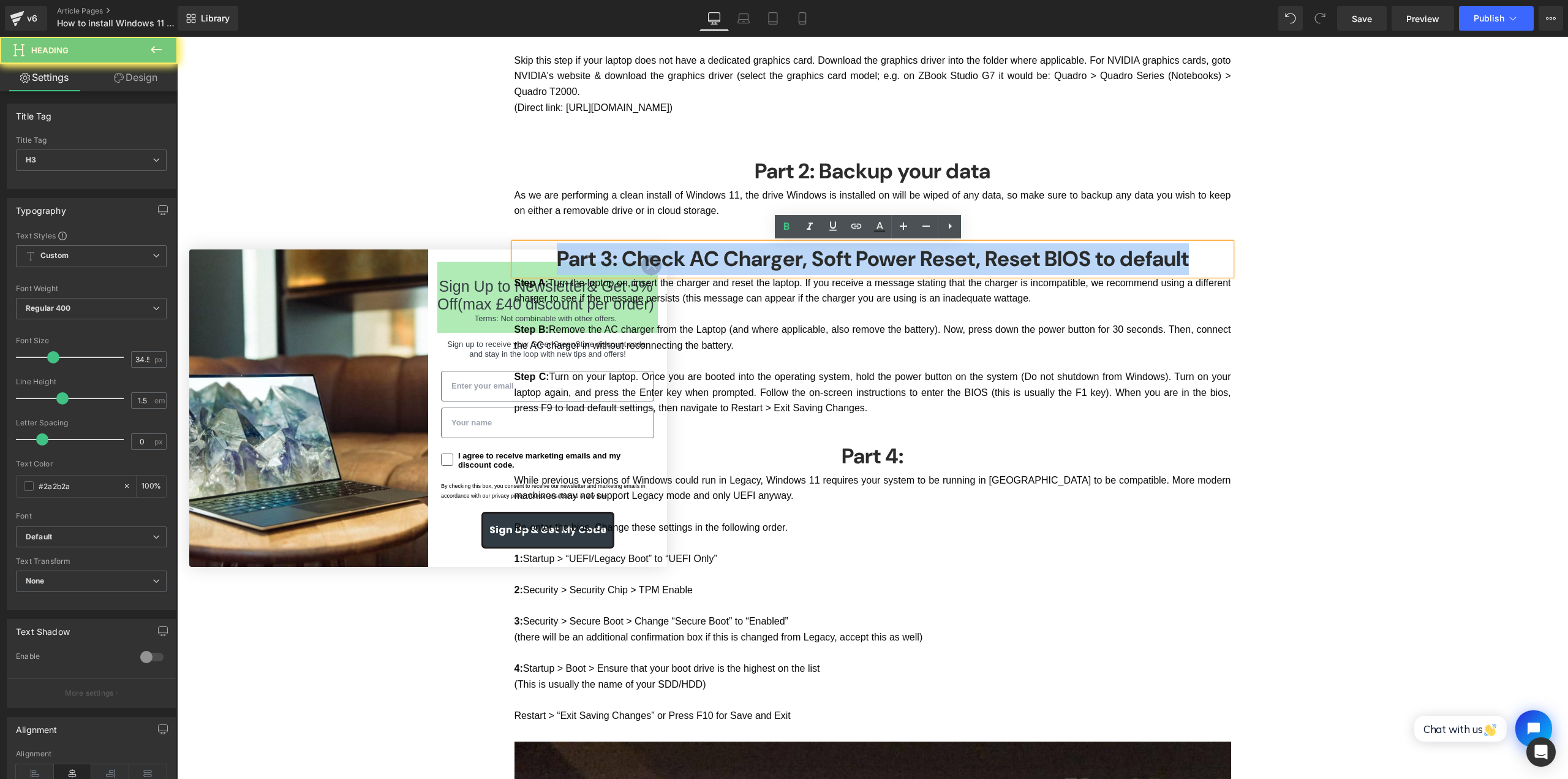
click at [1093, 252] on h3 "Part 3: Check AC Charger, Soft Power Reset, Reset BIOS to default" at bounding box center [873, 259] width 717 height 32
copy h3 "Part 3: Check AC Charger, Soft Power Reset, Reset BIOS to default"
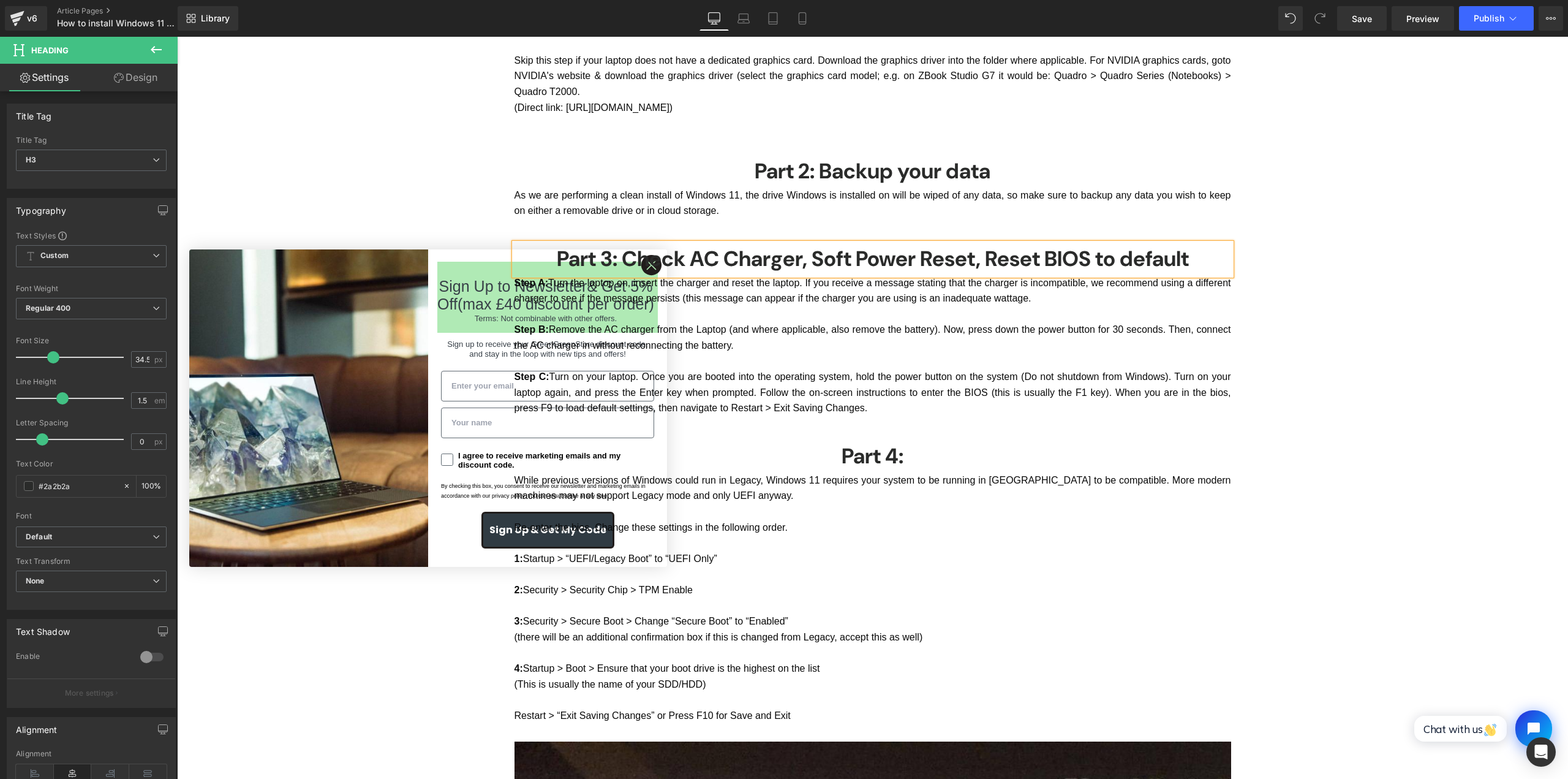
click at [1431, 155] on div "How to Install Windows 11 on a Lenovo laptop Heading Thinking of upgrading to W…" at bounding box center [872, 541] width 1391 height 3960
